Goal: Transaction & Acquisition: Purchase product/service

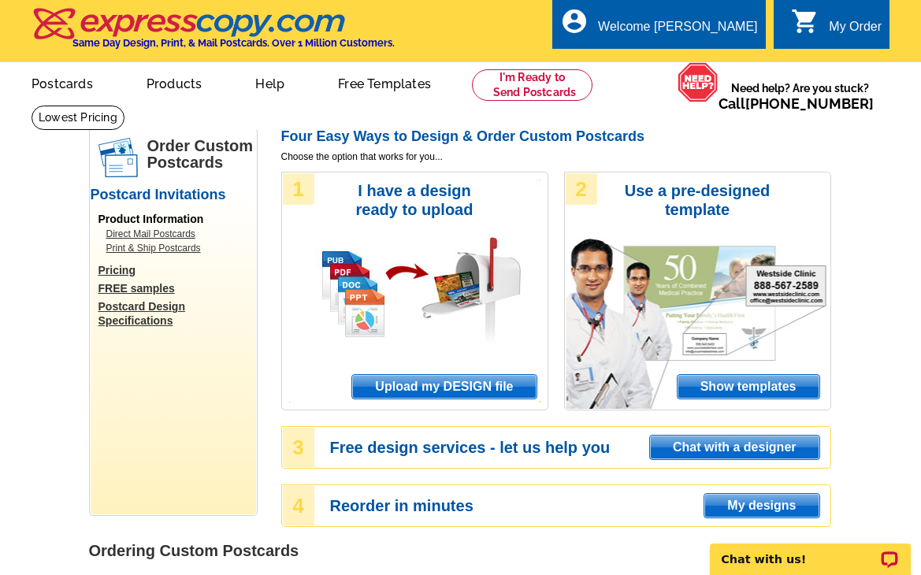
click at [400, 372] on div "1 I have a design ready to upload Upload my DESIGN file" at bounding box center [414, 291] width 267 height 239
click at [400, 379] on span "Upload my DESIGN file" at bounding box center [444, 387] width 184 height 24
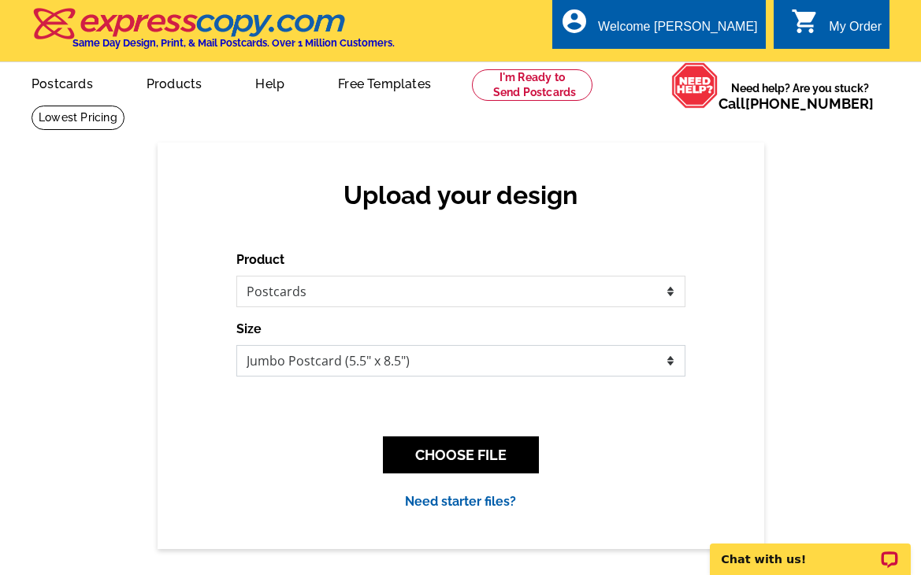
select select "3"
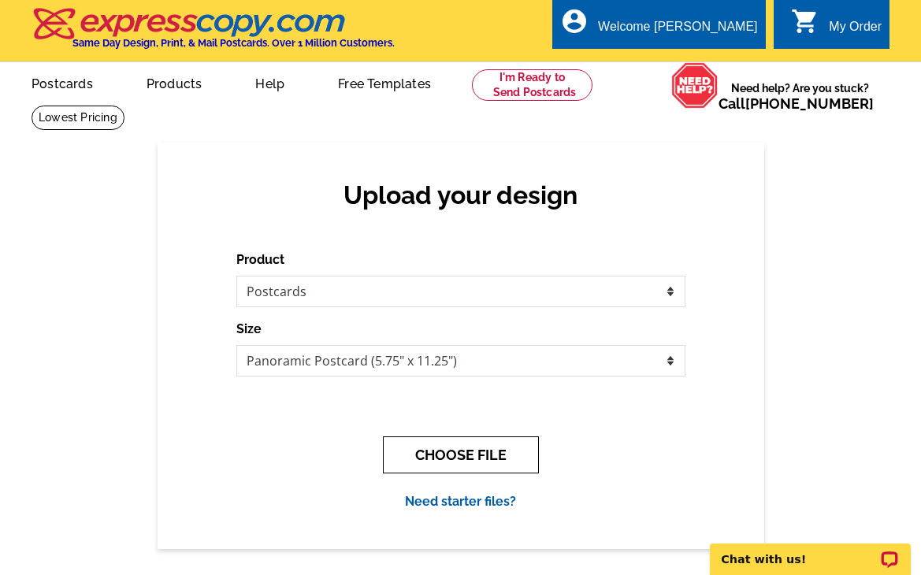
click at [494, 447] on button "CHOOSE FILE" at bounding box center [461, 455] width 156 height 37
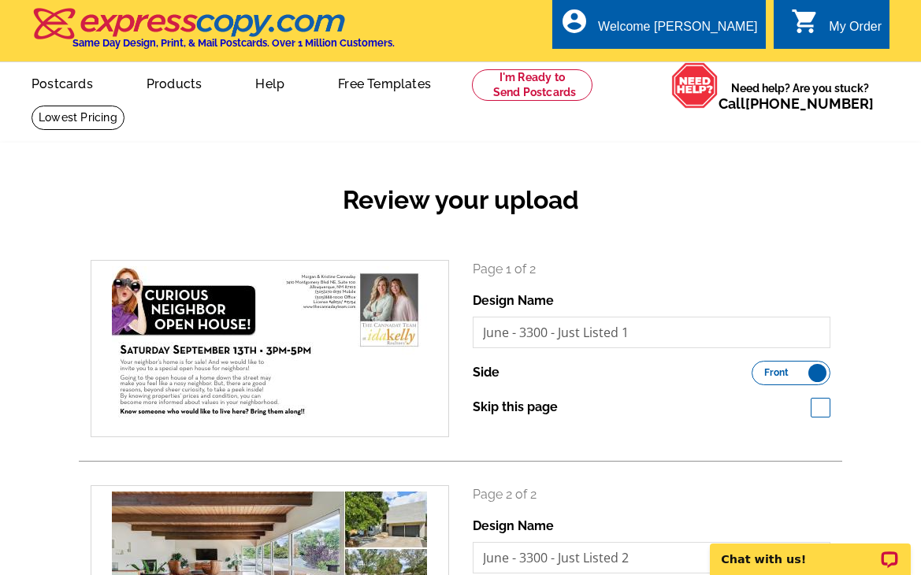
click at [822, 380] on label "Front Back" at bounding box center [791, 373] width 79 height 24
click at [760, 369] on input "Front Back" at bounding box center [760, 369] width 0 height 0
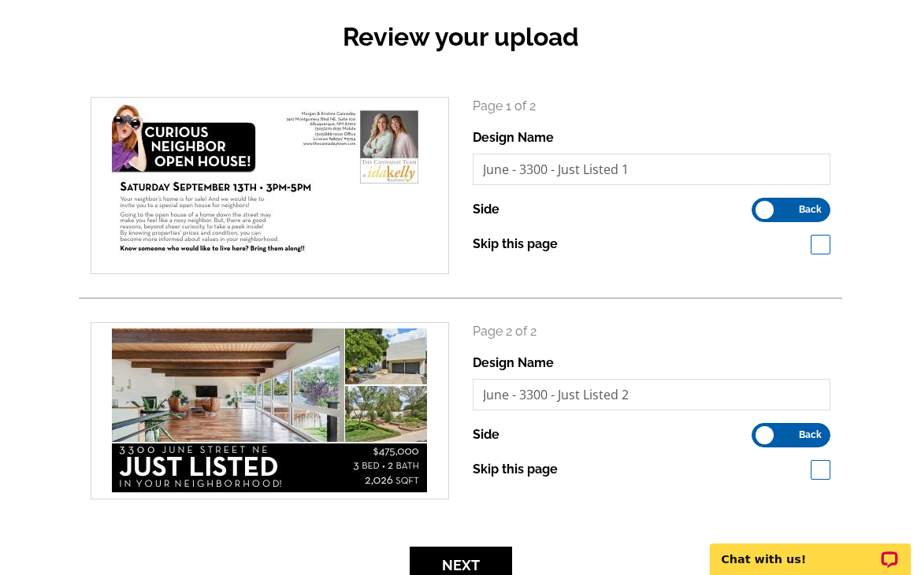
scroll to position [221, 0]
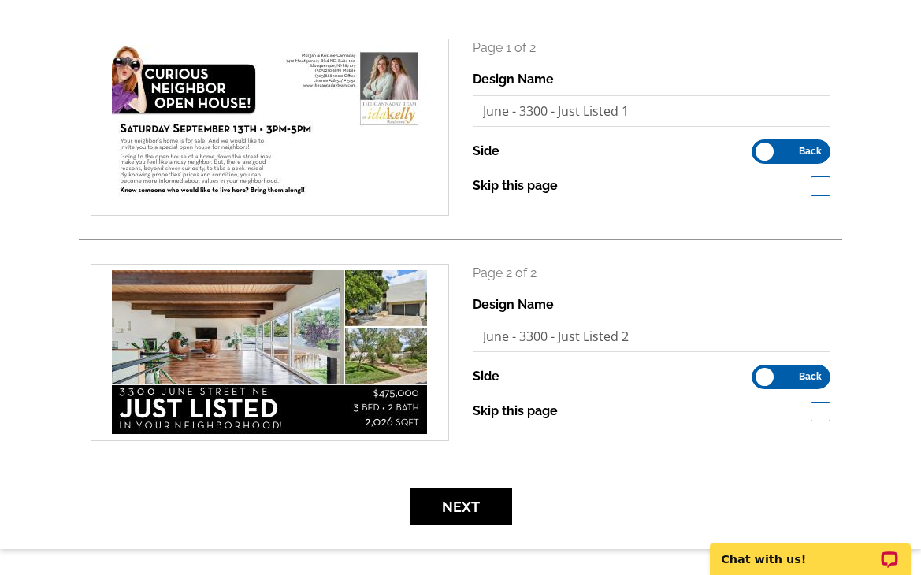
click at [768, 375] on label "Front Back" at bounding box center [791, 377] width 79 height 24
click at [760, 373] on input "Front Back" at bounding box center [760, 373] width 0 height 0
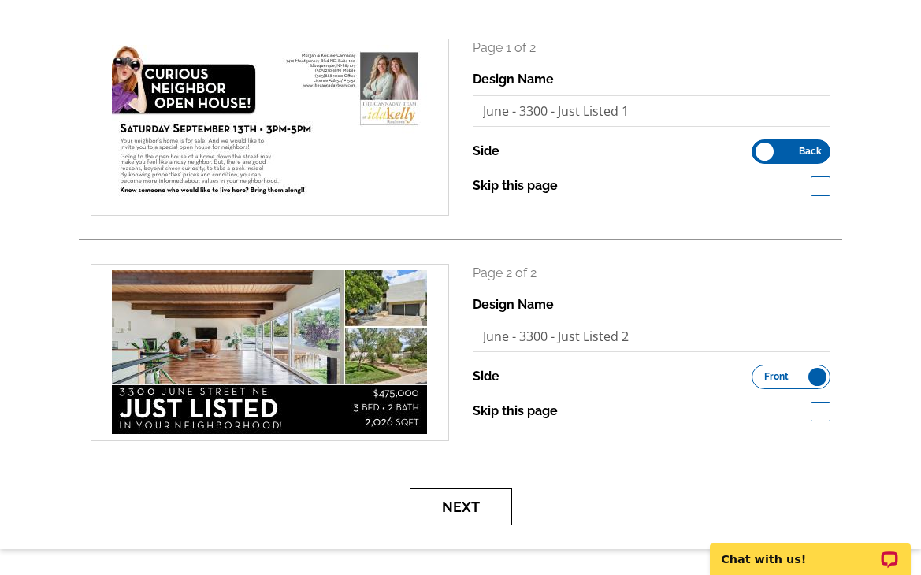
click at [456, 497] on button "Next" at bounding box center [461, 507] width 102 height 37
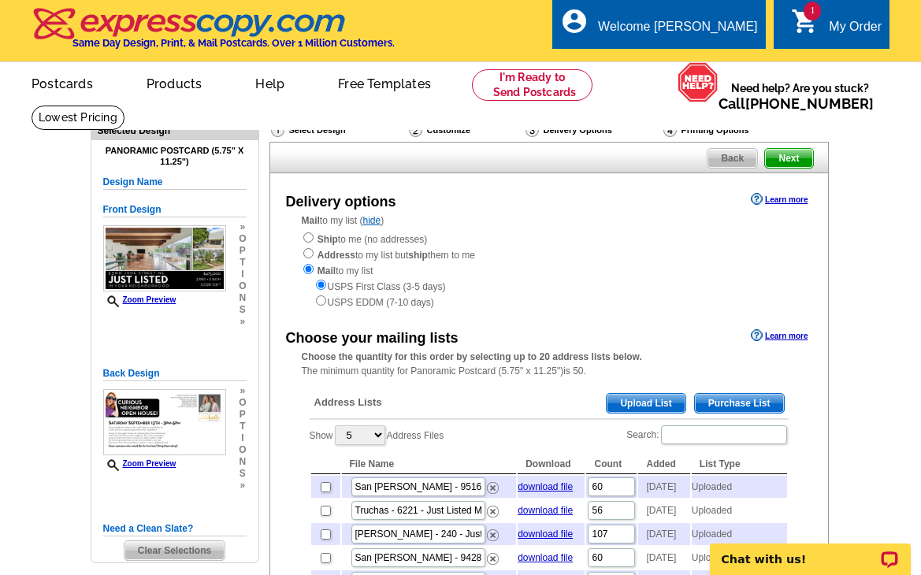
click at [657, 394] on span "Upload List" at bounding box center [646, 403] width 78 height 19
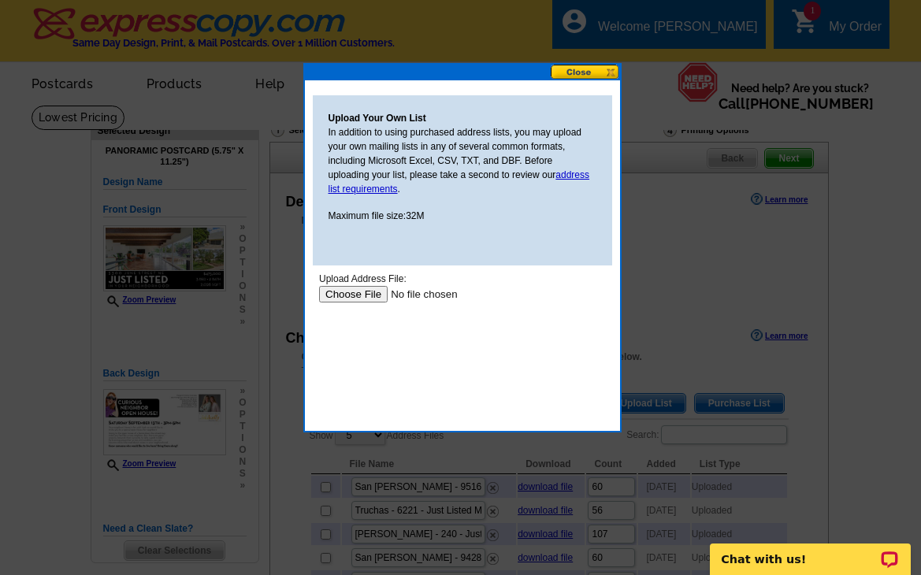
click at [350, 299] on input "file" at bounding box center [417, 294] width 199 height 17
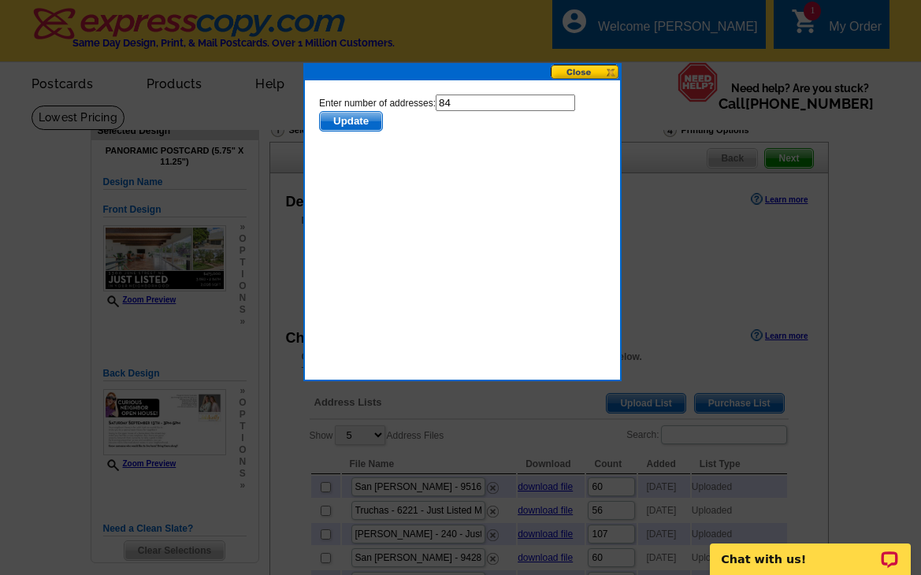
click at [487, 114] on form "Enter number of addresses: 84 Update" at bounding box center [461, 113] width 287 height 37
click at [457, 99] on input "84" at bounding box center [505, 103] width 140 height 17
type input "83"
click at [340, 128] on span "Update" at bounding box center [350, 121] width 62 height 19
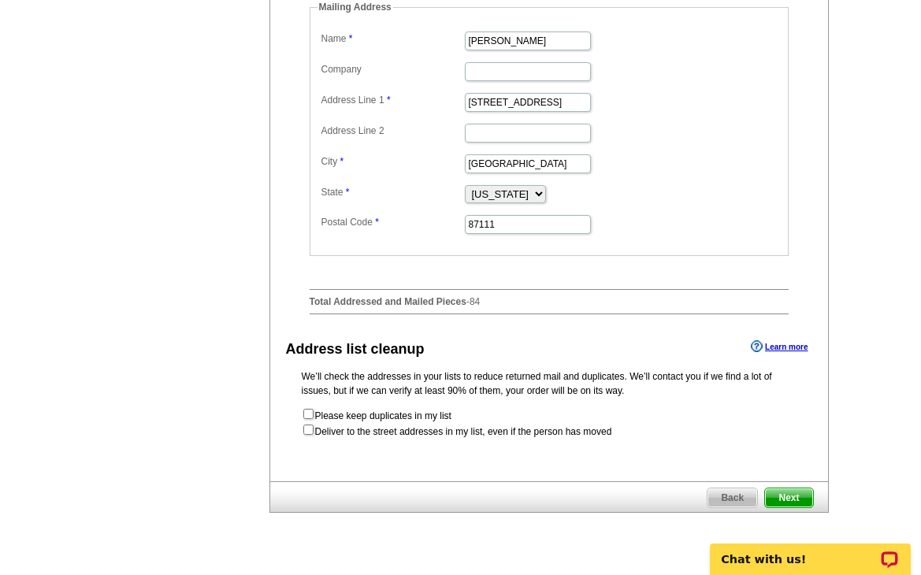
scroll to position [947, 0]
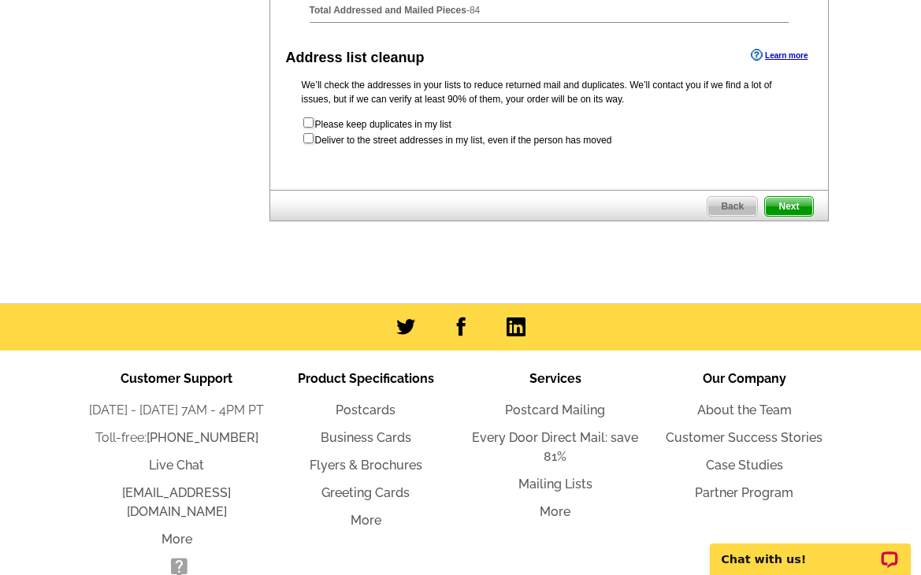
click at [785, 216] on span "Next" at bounding box center [788, 206] width 47 height 19
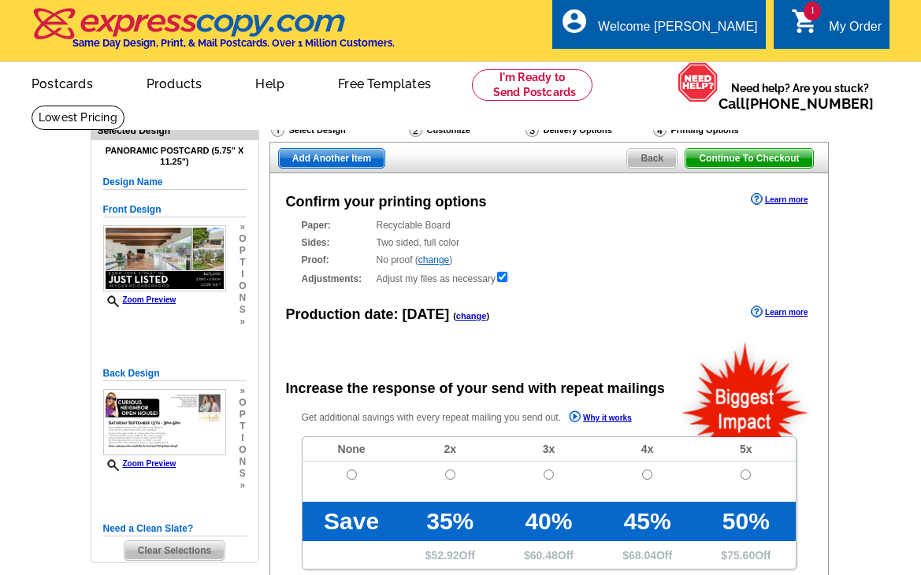
radio input "false"
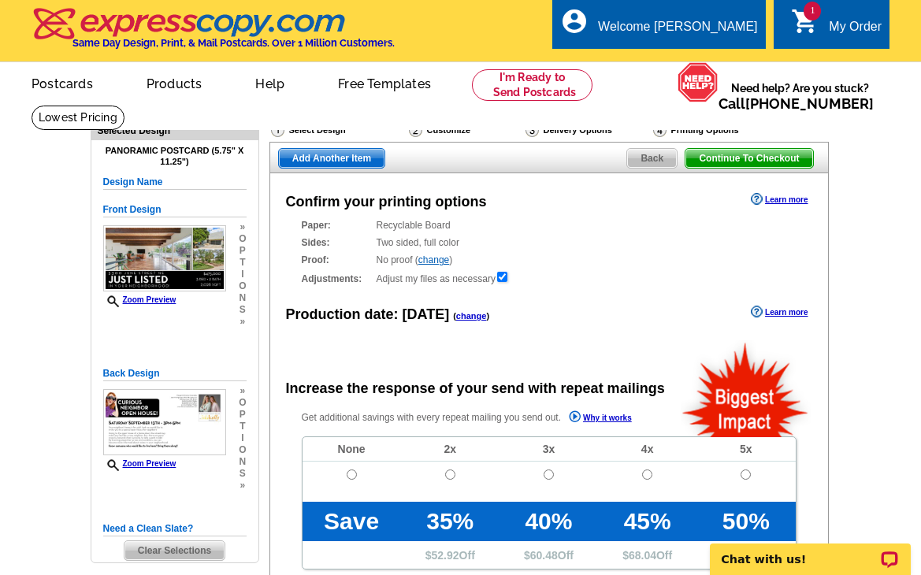
click at [352, 474] on input "radio" at bounding box center [352, 475] width 10 height 10
radio input "true"
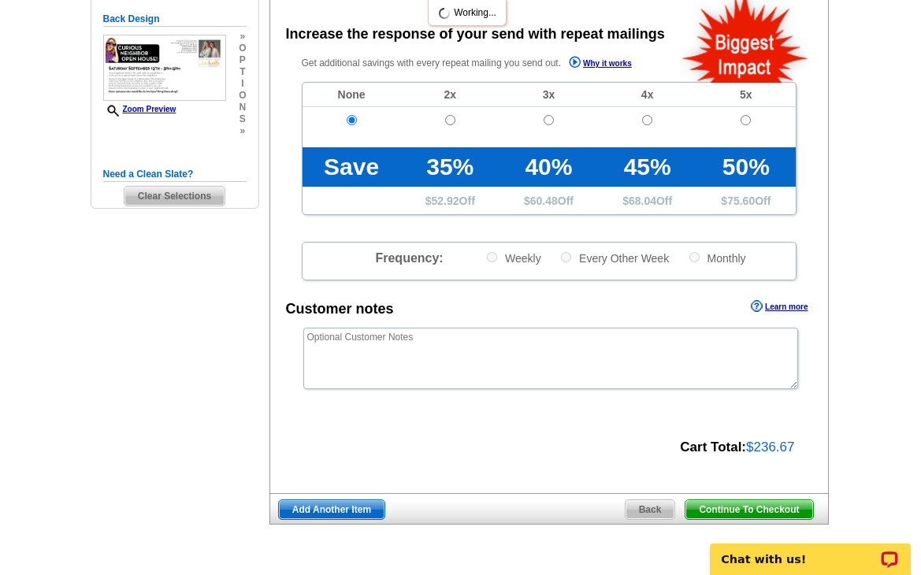
scroll to position [431, 0]
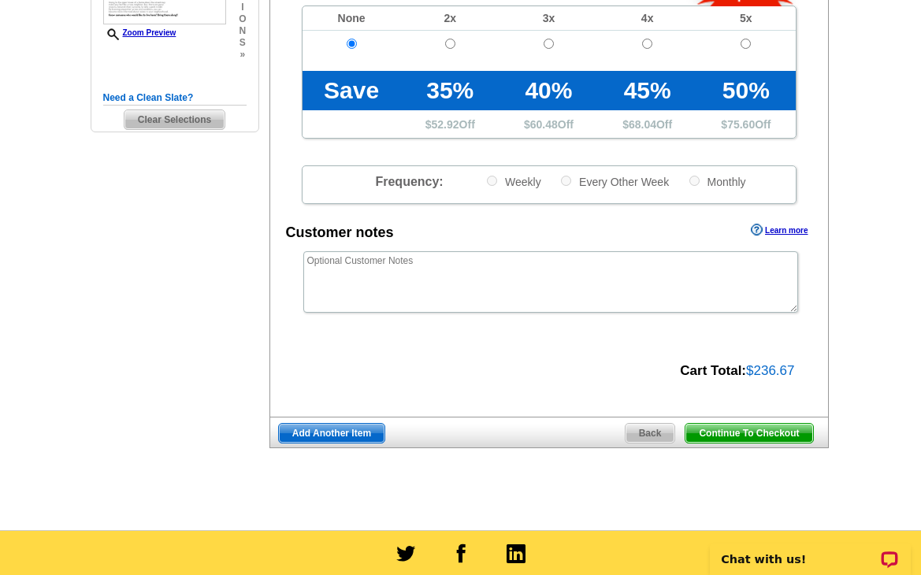
click at [745, 428] on span "Continue To Checkout" at bounding box center [749, 433] width 127 height 19
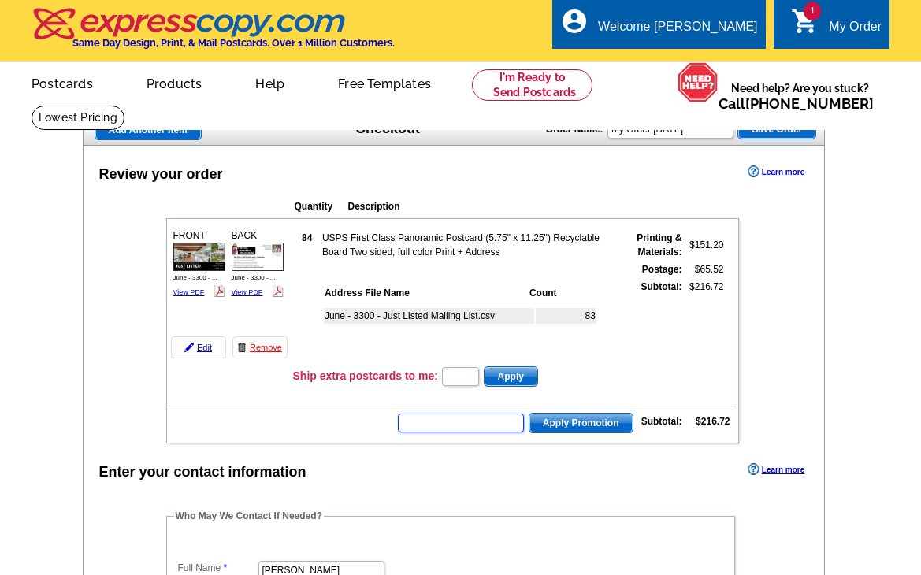
click at [489, 432] on input "text" at bounding box center [461, 423] width 126 height 19
click at [488, 422] on input "text" at bounding box center [461, 423] width 126 height 19
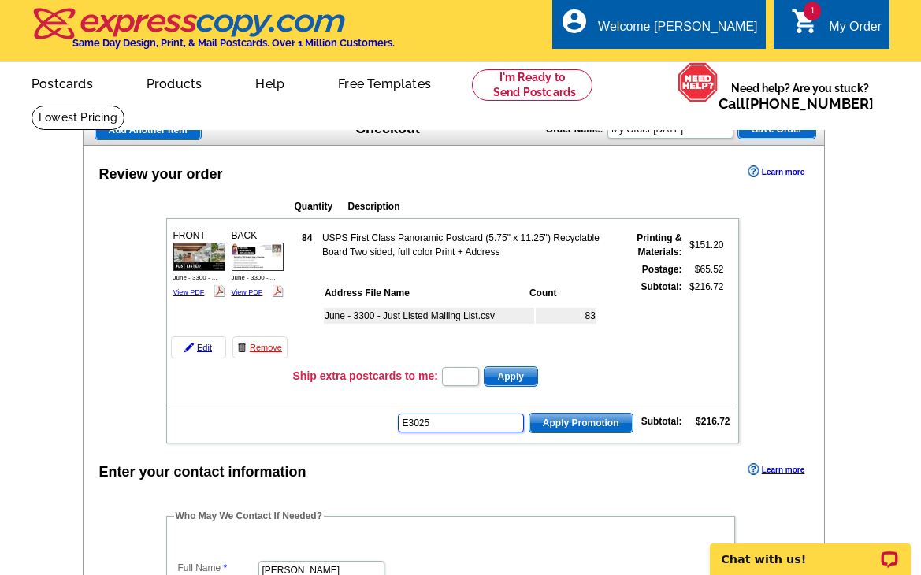
type input "E3025"
click at [586, 415] on span "Apply Promotion" at bounding box center [581, 423] width 103 height 19
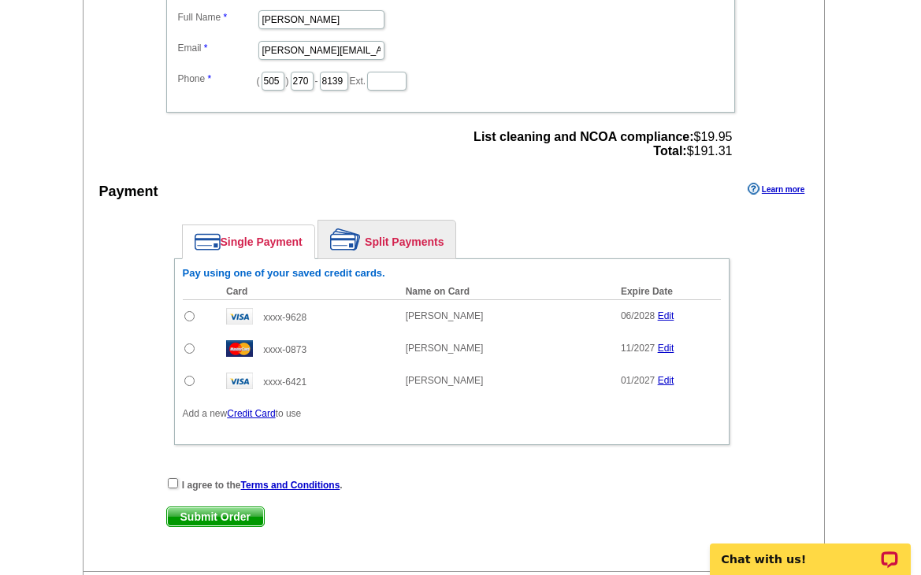
scroll to position [603, 0]
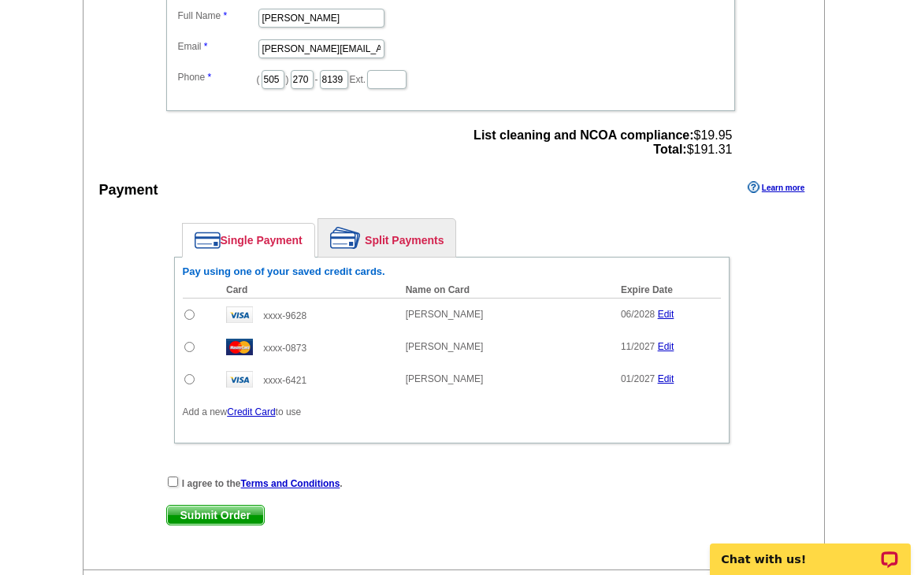
click at [191, 344] on input "radio" at bounding box center [189, 347] width 10 height 10
radio input "true"
click at [174, 486] on input "checkbox" at bounding box center [173, 482] width 10 height 10
checkbox input "true"
click at [187, 511] on span "Submit Order" at bounding box center [215, 515] width 97 height 19
